Goal: Task Accomplishment & Management: Manage account settings

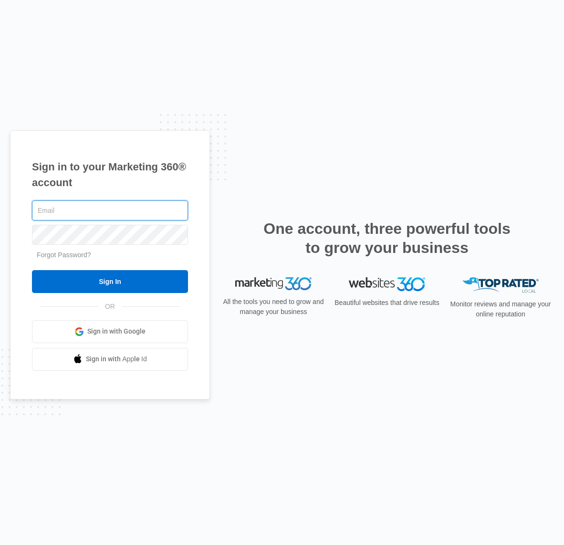
type input "[EMAIL_ADDRESS][DOMAIN_NAME]"
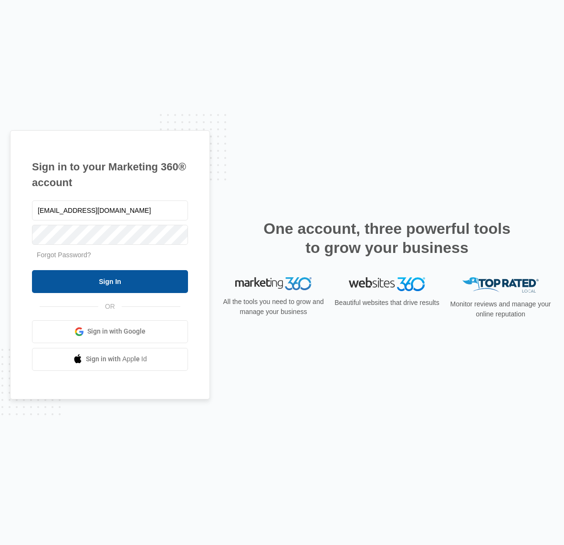
click at [138, 273] on input "Sign In" at bounding box center [110, 281] width 156 height 23
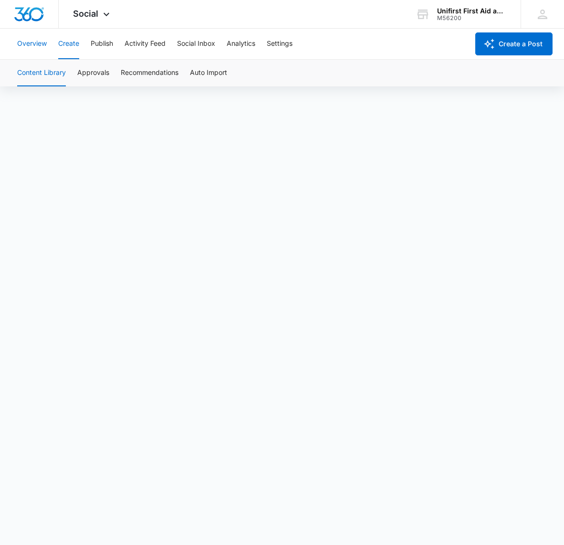
click at [23, 42] on button "Overview" at bounding box center [32, 44] width 30 height 31
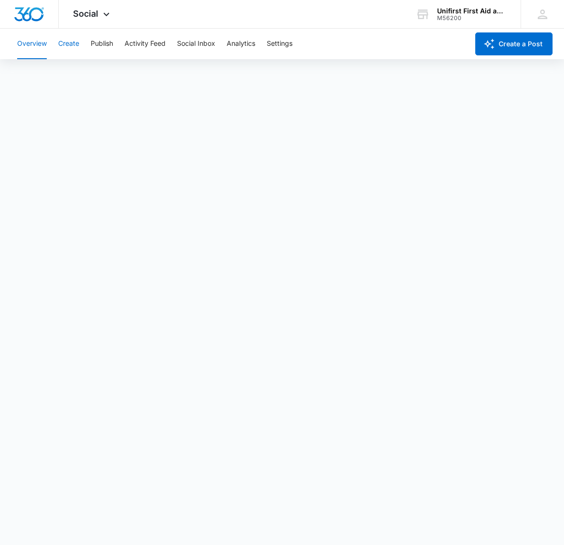
click at [73, 42] on button "Create" at bounding box center [68, 44] width 21 height 31
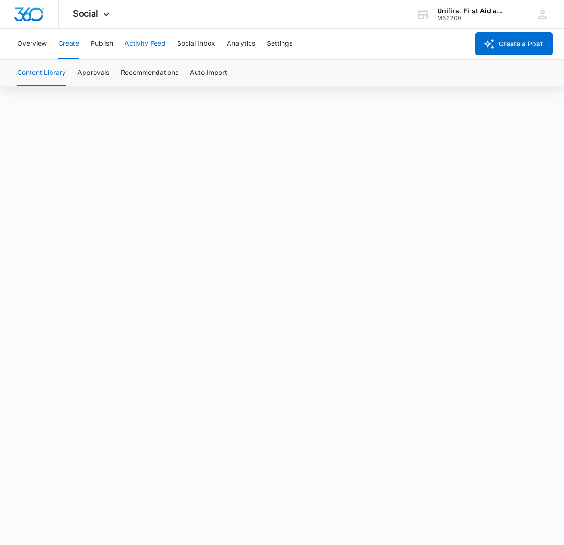
click at [156, 42] on button "Activity Feed" at bounding box center [145, 44] width 41 height 31
click at [98, 45] on button "Publish" at bounding box center [102, 44] width 22 height 31
click at [191, 41] on button "Social Inbox" at bounding box center [196, 44] width 38 height 31
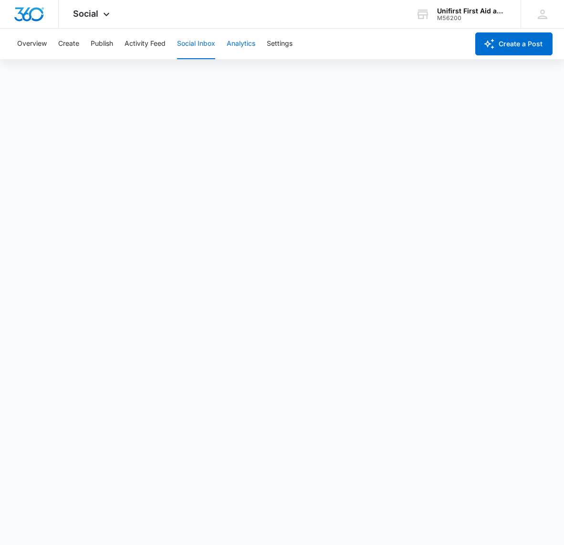
click at [249, 50] on button "Analytics" at bounding box center [241, 44] width 29 height 31
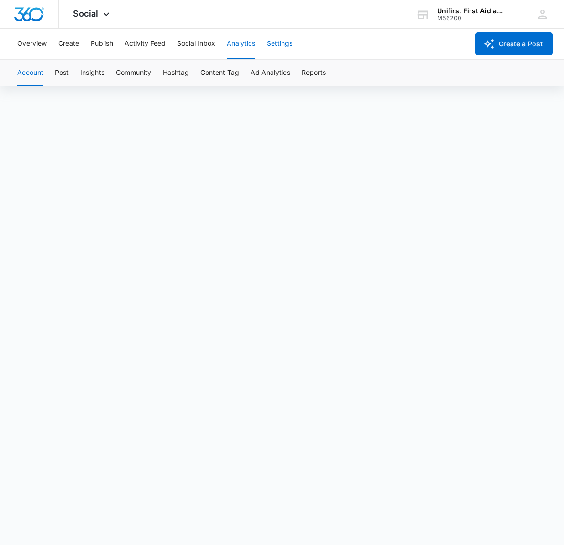
click at [291, 44] on button "Settings" at bounding box center [280, 44] width 26 height 31
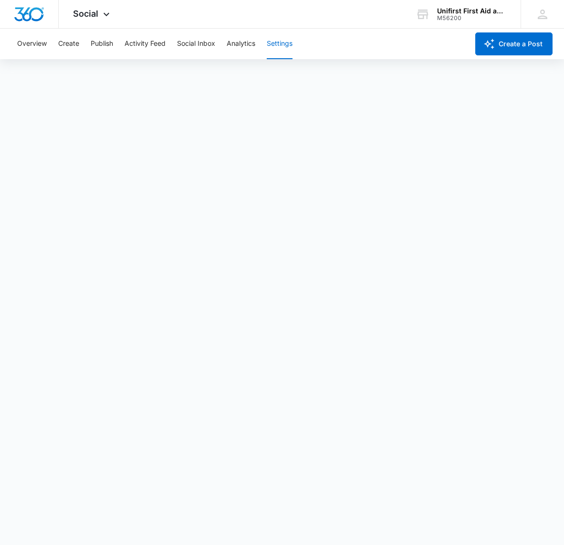
scroll to position [2, 0]
click at [487, 44] on icon "button" at bounding box center [489, 44] width 10 height 10
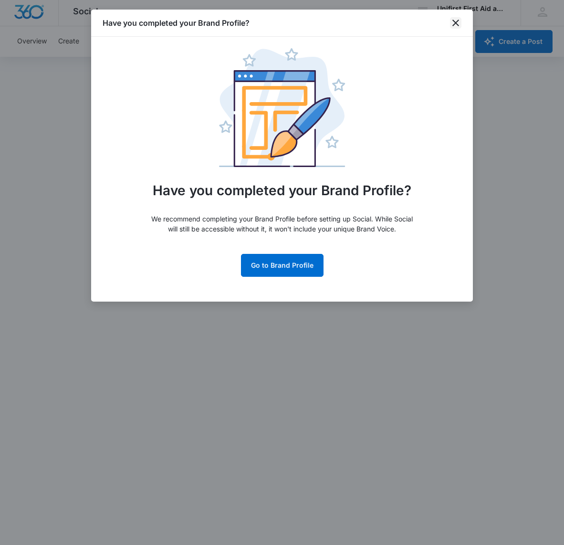
click at [456, 22] on icon "close" at bounding box center [455, 23] width 7 height 7
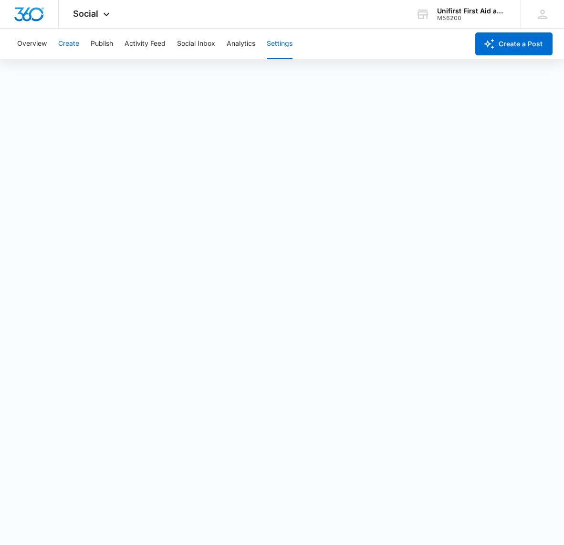
click at [69, 41] on button "Create" at bounding box center [68, 44] width 21 height 31
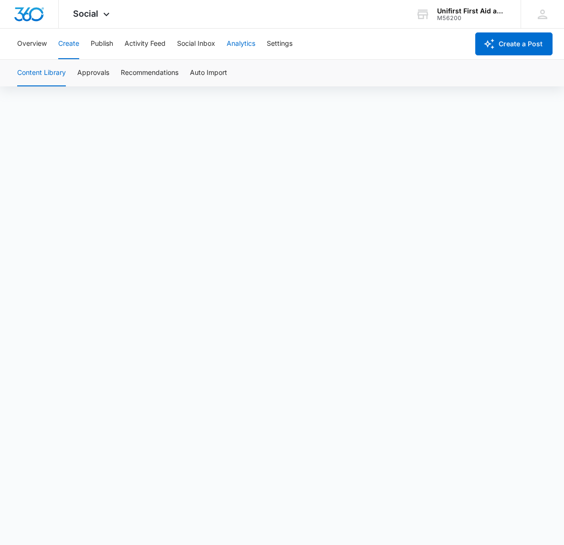
scroll to position [7, 0]
click at [493, 42] on icon "button" at bounding box center [488, 43] width 11 height 11
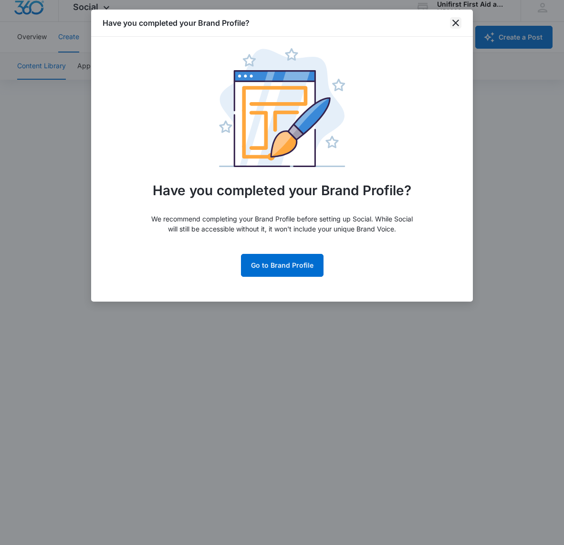
click at [453, 21] on icon "close" at bounding box center [455, 23] width 7 height 7
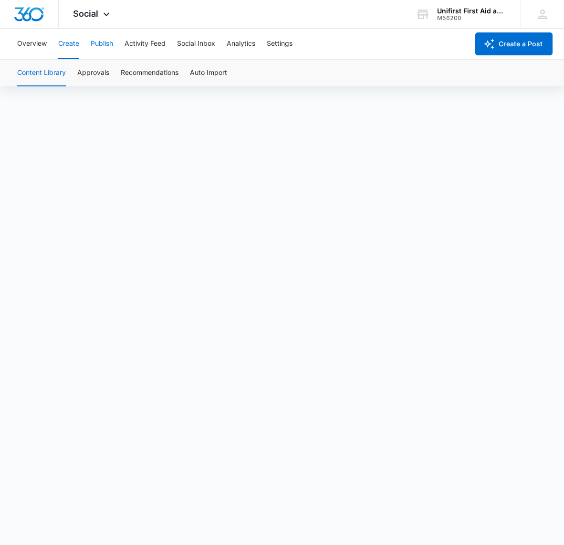
scroll to position [2, 0]
click at [29, 11] on img "Dashboard" at bounding box center [29, 14] width 31 height 14
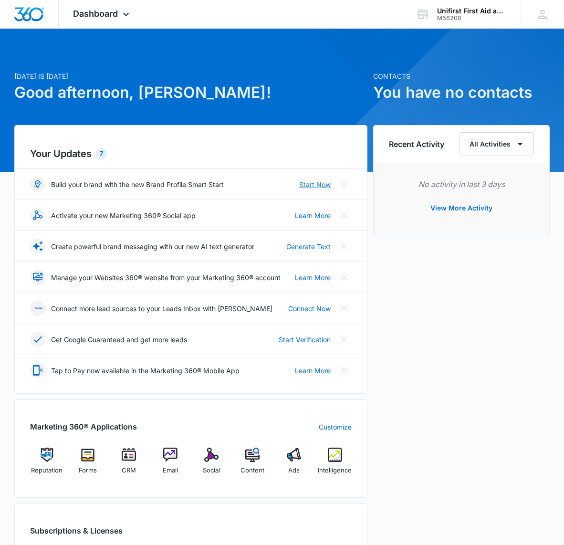
click at [319, 182] on link "Start Now" at bounding box center [314, 184] width 31 height 10
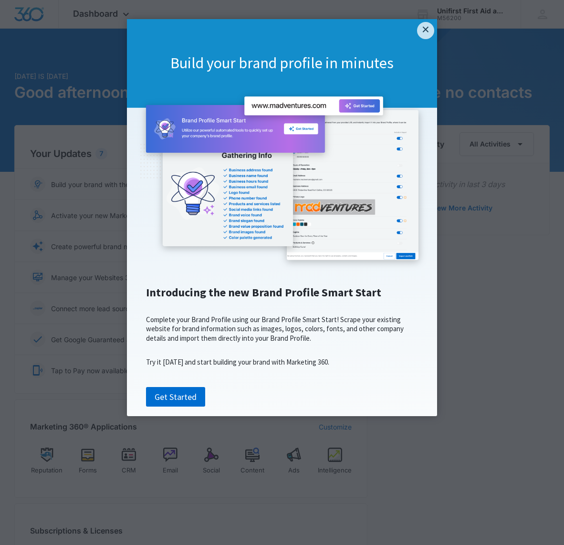
click at [182, 407] on link "Get Started" at bounding box center [175, 397] width 59 height 20
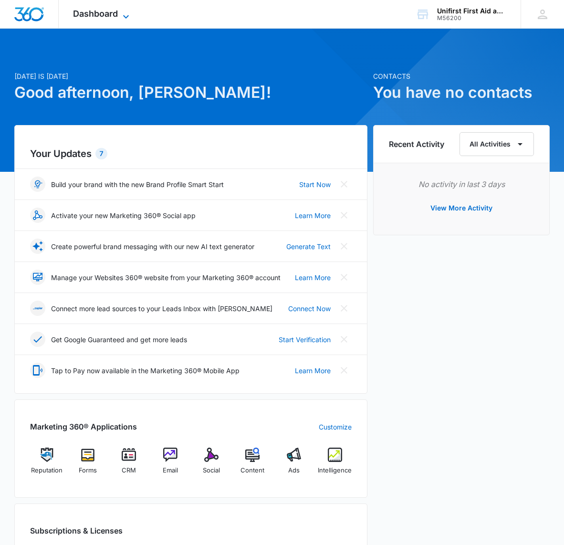
click at [84, 10] on span "Dashboard" at bounding box center [95, 14] width 45 height 10
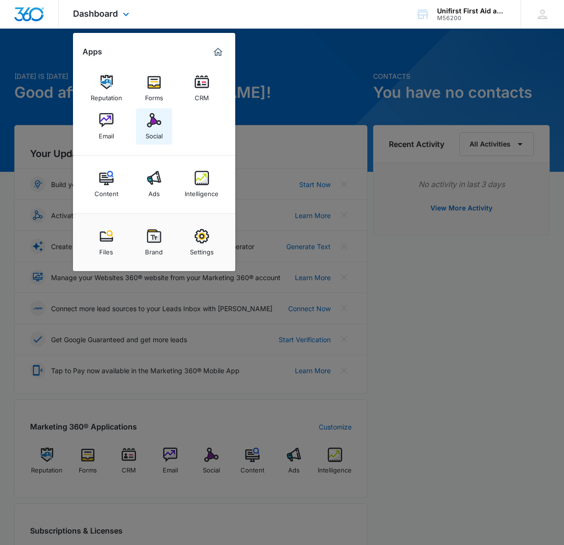
click at [151, 125] on img at bounding box center [154, 120] width 14 height 14
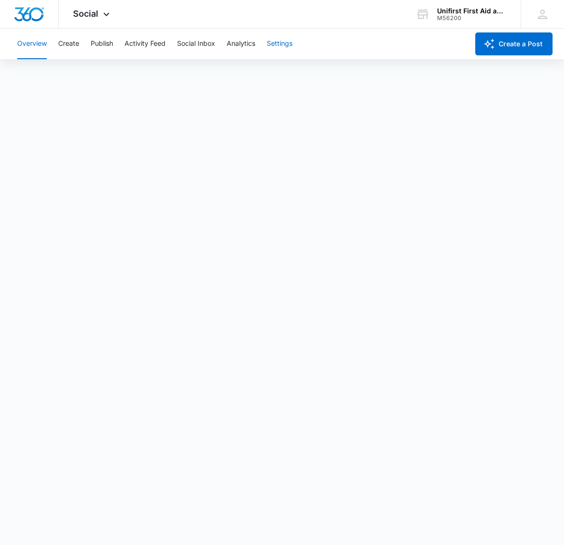
click at [269, 42] on button "Settings" at bounding box center [280, 44] width 26 height 31
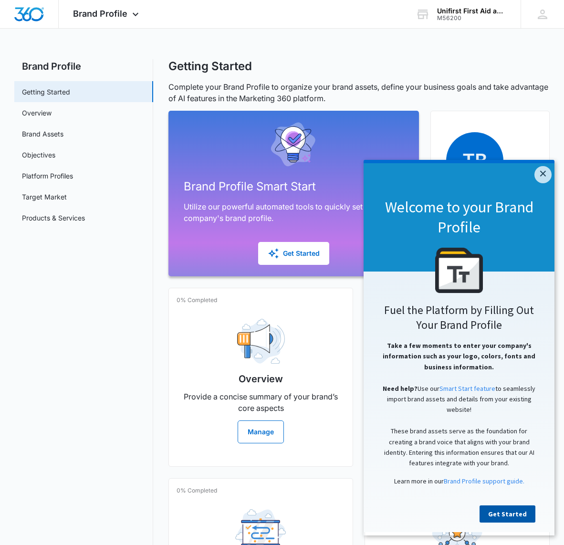
click at [515, 520] on link "Get Started" at bounding box center [508, 513] width 56 height 17
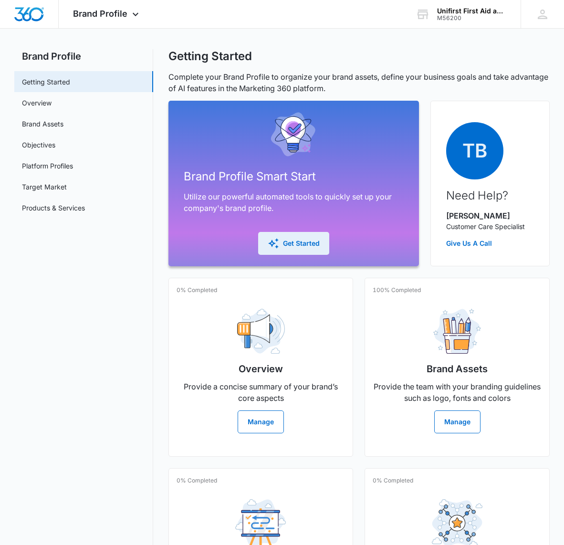
scroll to position [11, 0]
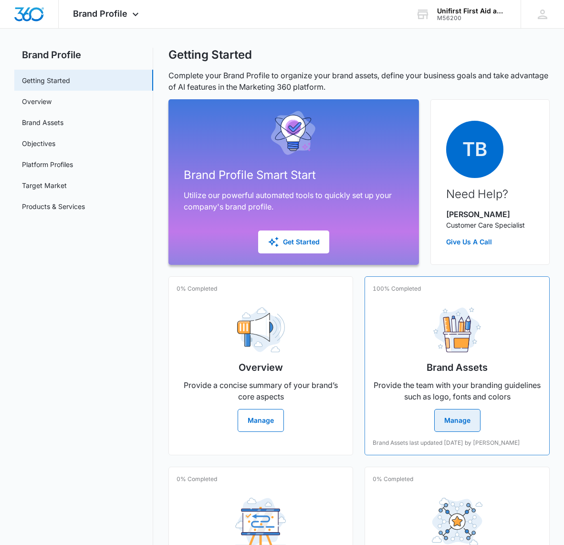
click at [470, 419] on button "Manage" at bounding box center [457, 420] width 46 height 23
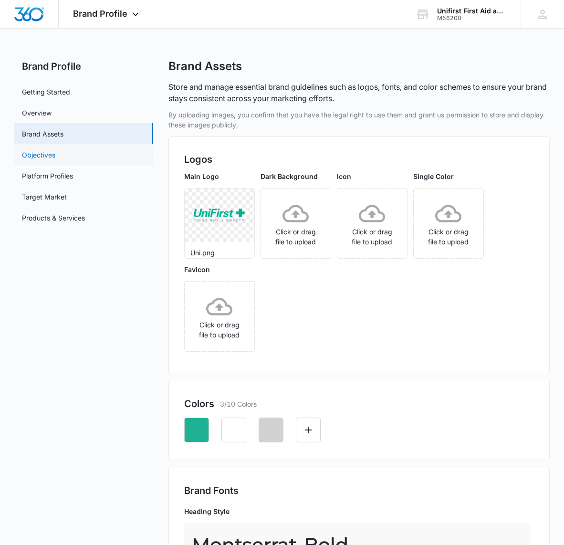
click at [55, 154] on link "Objectives" at bounding box center [38, 155] width 33 height 10
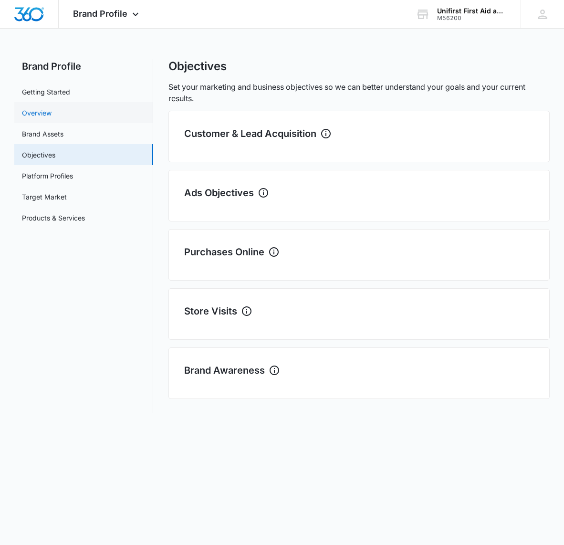
click at [50, 109] on link "Overview" at bounding box center [37, 113] width 30 height 10
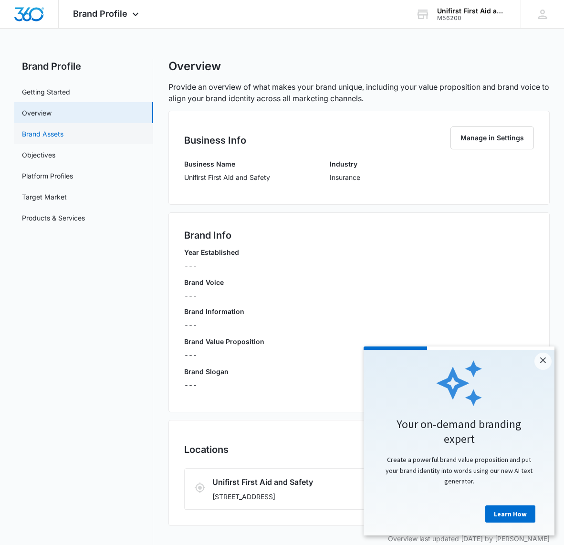
click at [54, 129] on link "Brand Assets" at bounding box center [43, 134] width 42 height 10
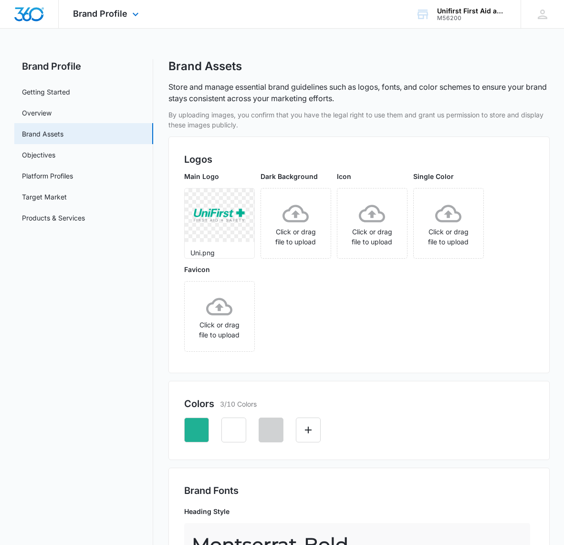
click at [38, 17] on img "Dashboard" at bounding box center [29, 14] width 31 height 14
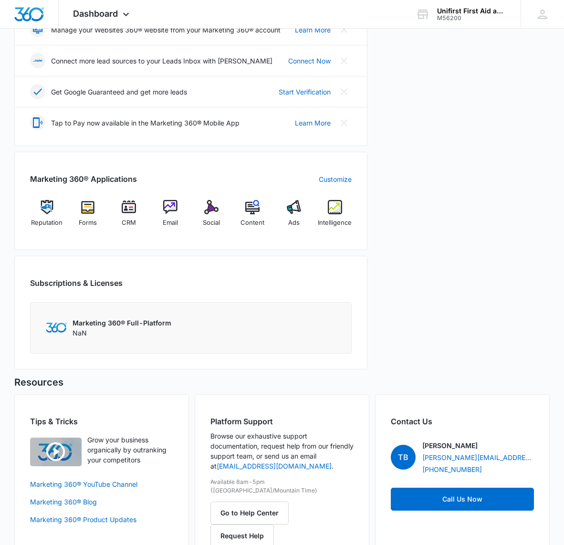
scroll to position [268, 0]
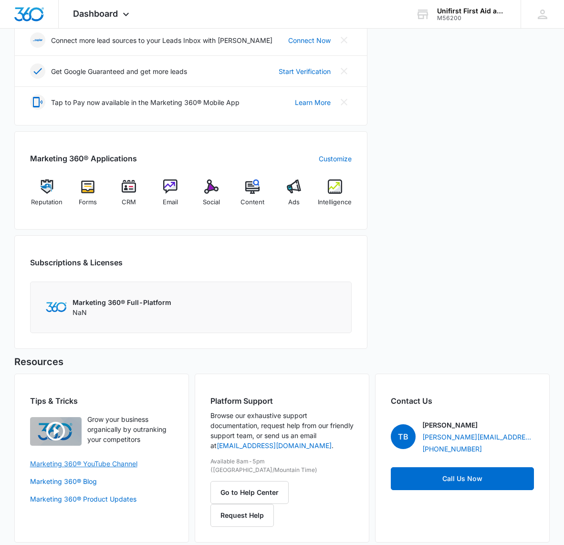
click at [91, 461] on link "Marketing 360® YouTube Channel" at bounding box center [101, 464] width 143 height 10
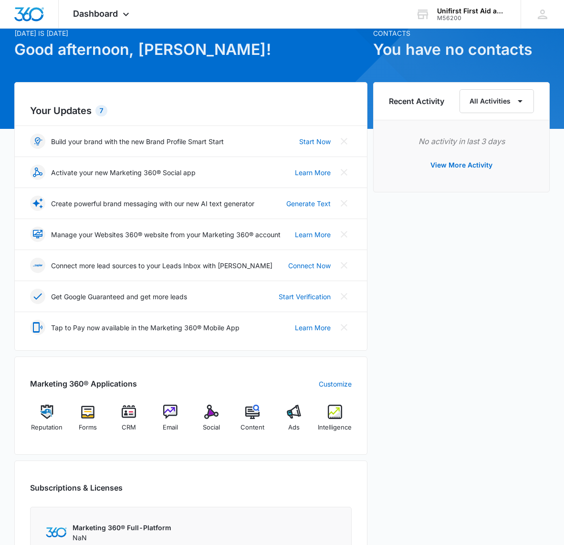
scroll to position [0, 0]
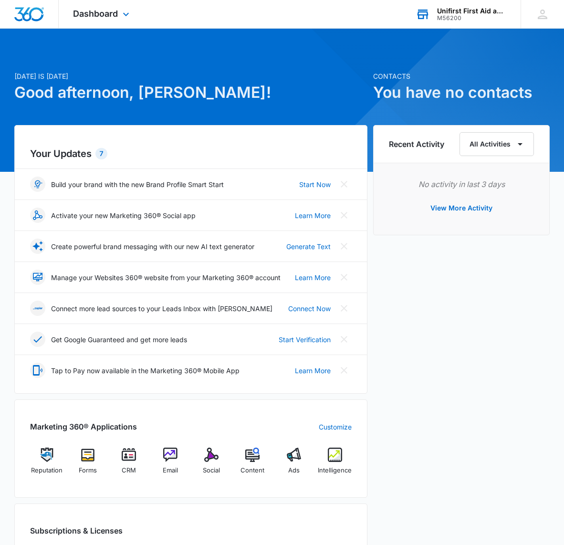
click at [486, 13] on div "Unifirst First Aid and Safety" at bounding box center [472, 11] width 70 height 8
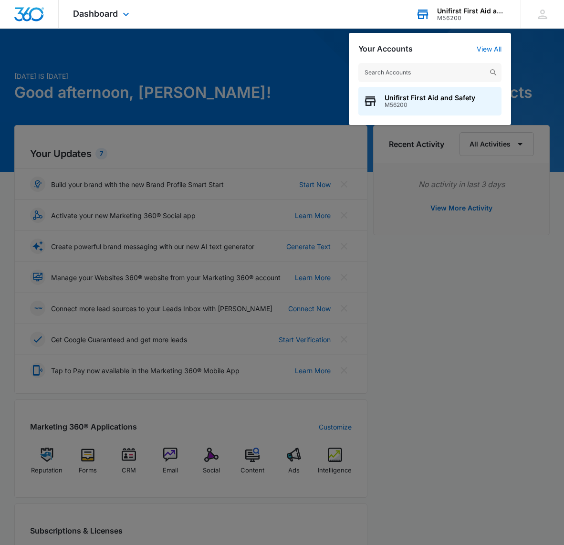
click at [486, 13] on div "Unifirst First Aid and Safety" at bounding box center [472, 11] width 70 height 8
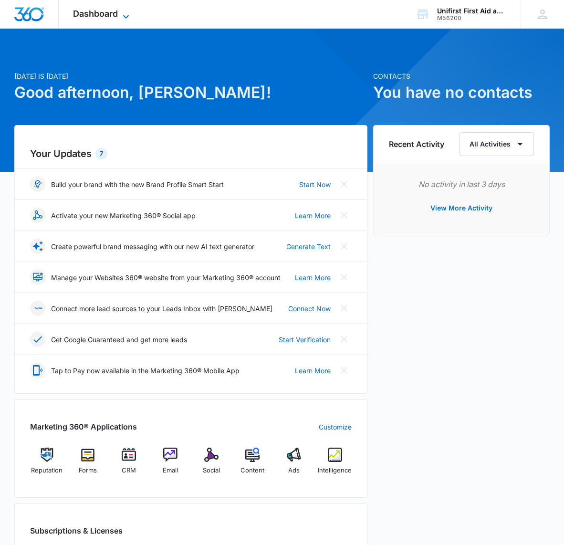
click at [126, 19] on icon at bounding box center [125, 16] width 11 height 11
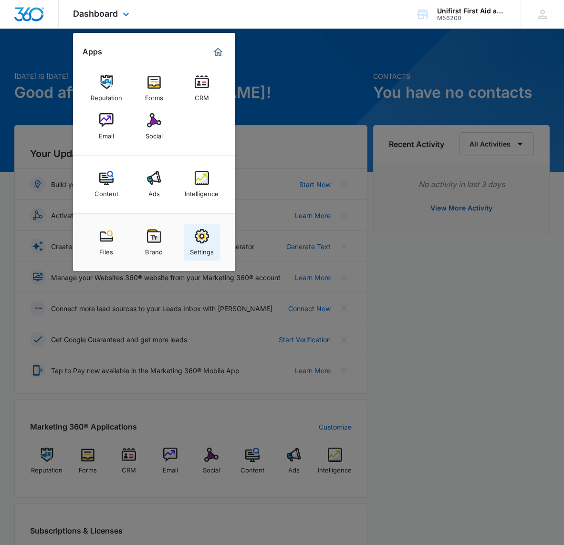
click at [200, 235] on img at bounding box center [202, 236] width 14 height 14
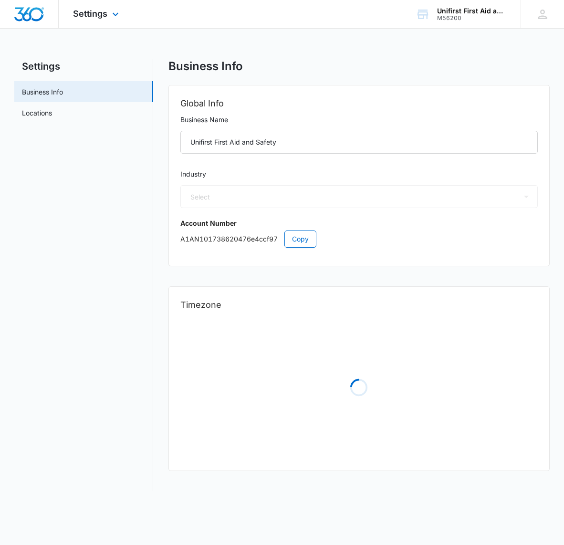
select select "34"
select select "US"
select select "America/New_York"
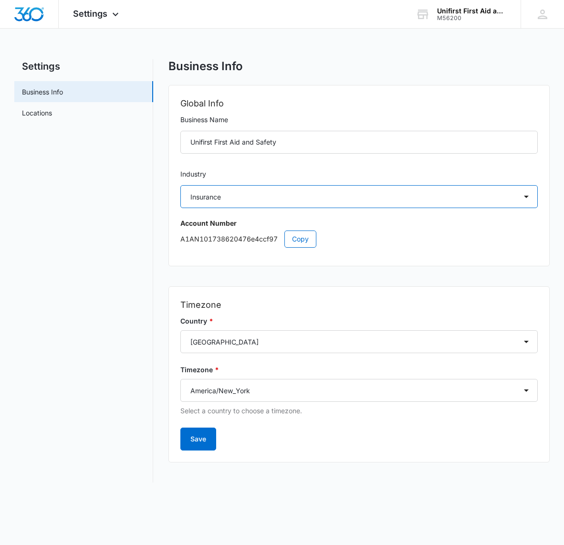
click at [529, 193] on select "Select Accounting / CPA Assisted Living Attorney / Law Firm Auto Repair Carpet …" at bounding box center [359, 196] width 358 height 23
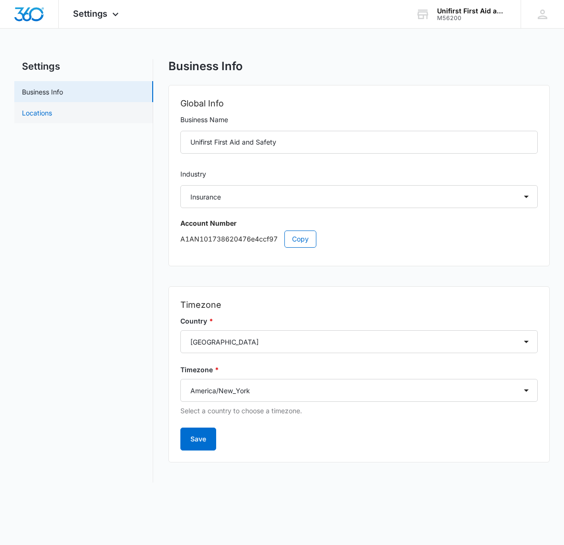
click at [52, 111] on link "Locations" at bounding box center [37, 113] width 30 height 10
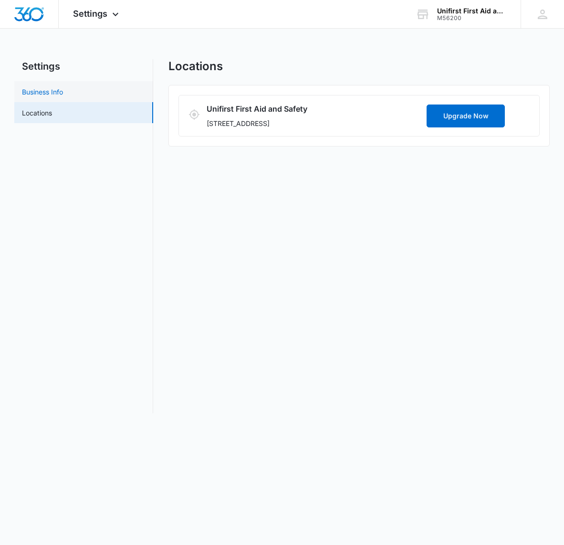
click at [63, 96] on link "Business Info" at bounding box center [42, 92] width 41 height 10
select select "34"
select select "US"
select select "America/New_York"
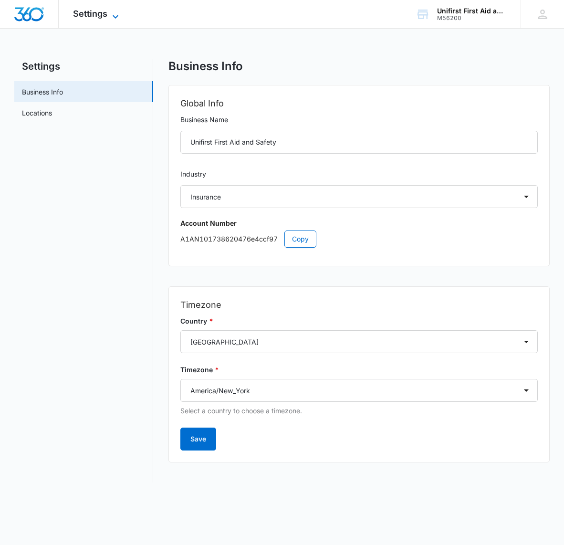
click at [99, 18] on span "Settings" at bounding box center [90, 14] width 34 height 10
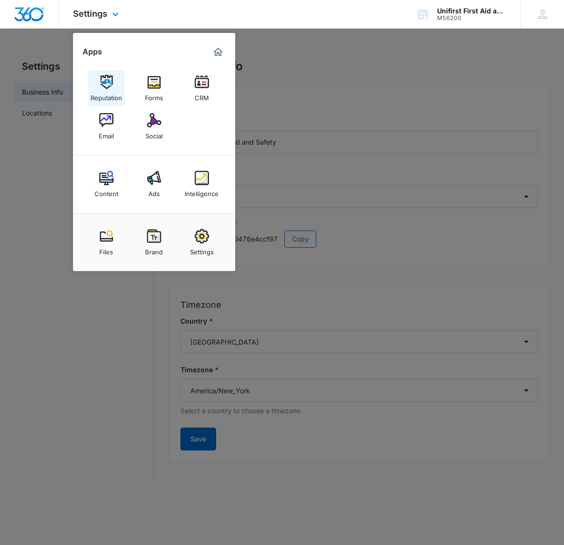
click at [103, 94] on div "Reputation" at bounding box center [106, 95] width 31 height 12
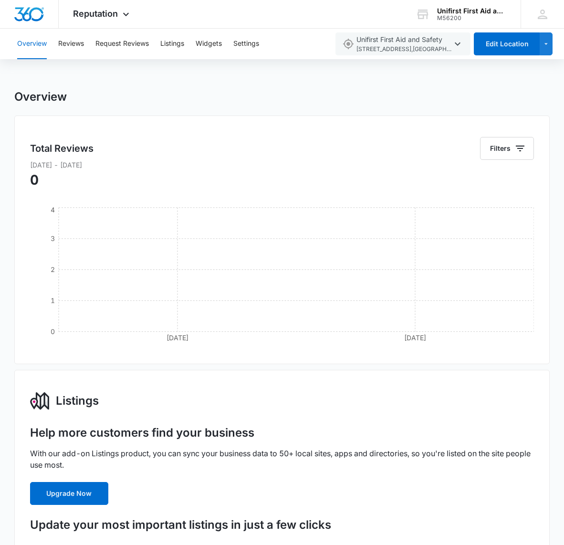
click at [37, 46] on button "Overview" at bounding box center [32, 44] width 30 height 31
